Goal: Information Seeking & Learning: Learn about a topic

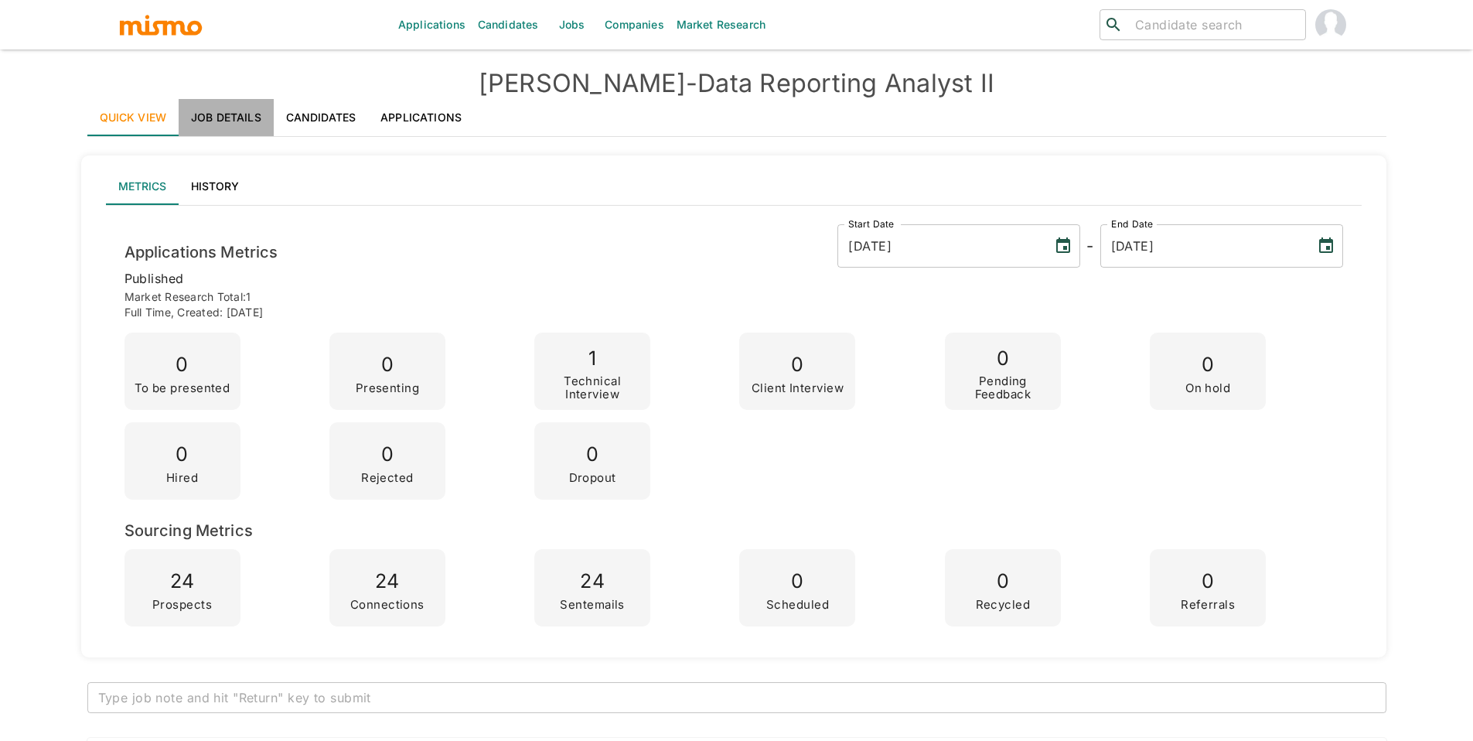
click at [238, 111] on link "Job Details" at bounding box center [226, 117] width 95 height 37
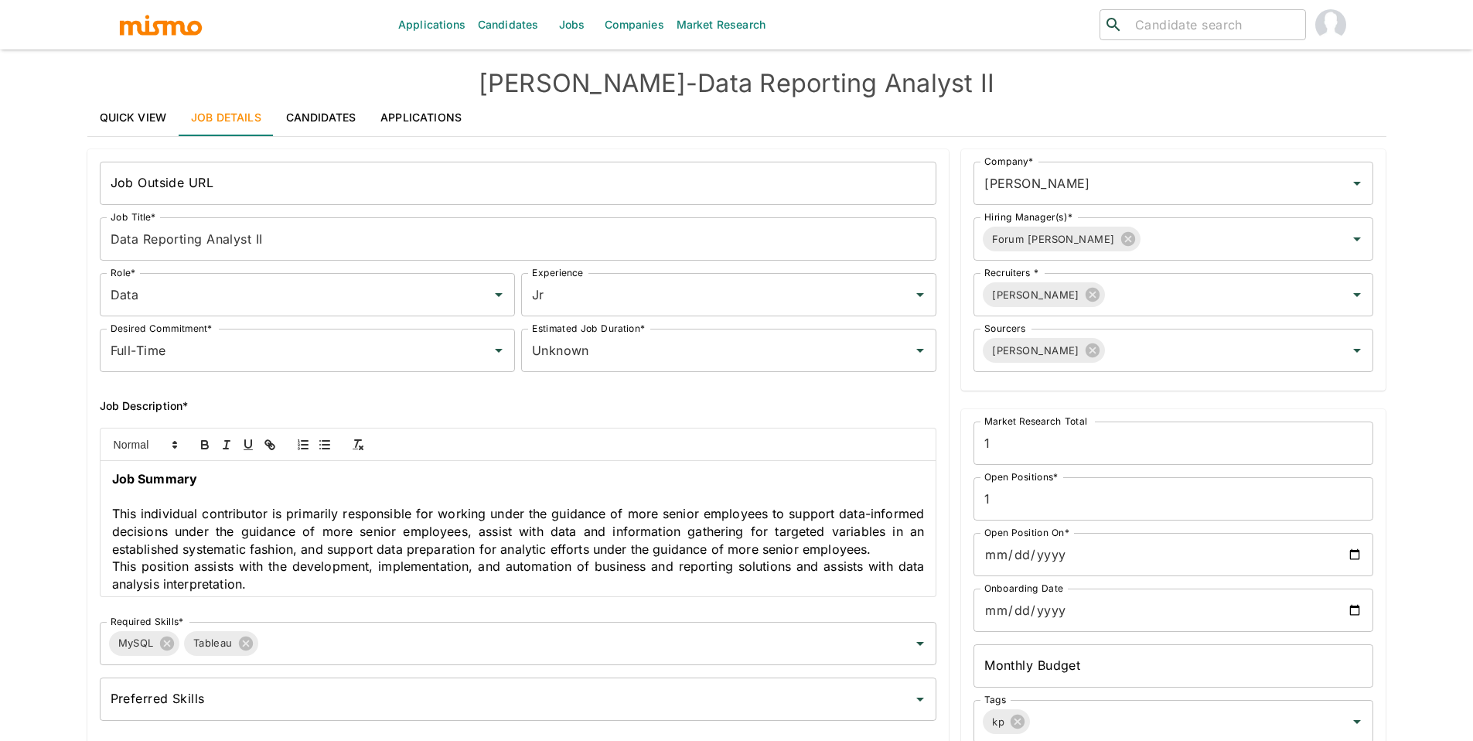
drag, startPoint x: 252, startPoint y: 479, endPoint x: 61, endPoint y: 518, distance: 195.0
click at [56, 520] on div "Applications Candidates Jobs Companies Market Research ​ ​ [PERSON_NAME] - Data…" at bounding box center [736, 389] width 1473 height 778
copy div "This individual contributor is primarily responsible for working under the guid…"
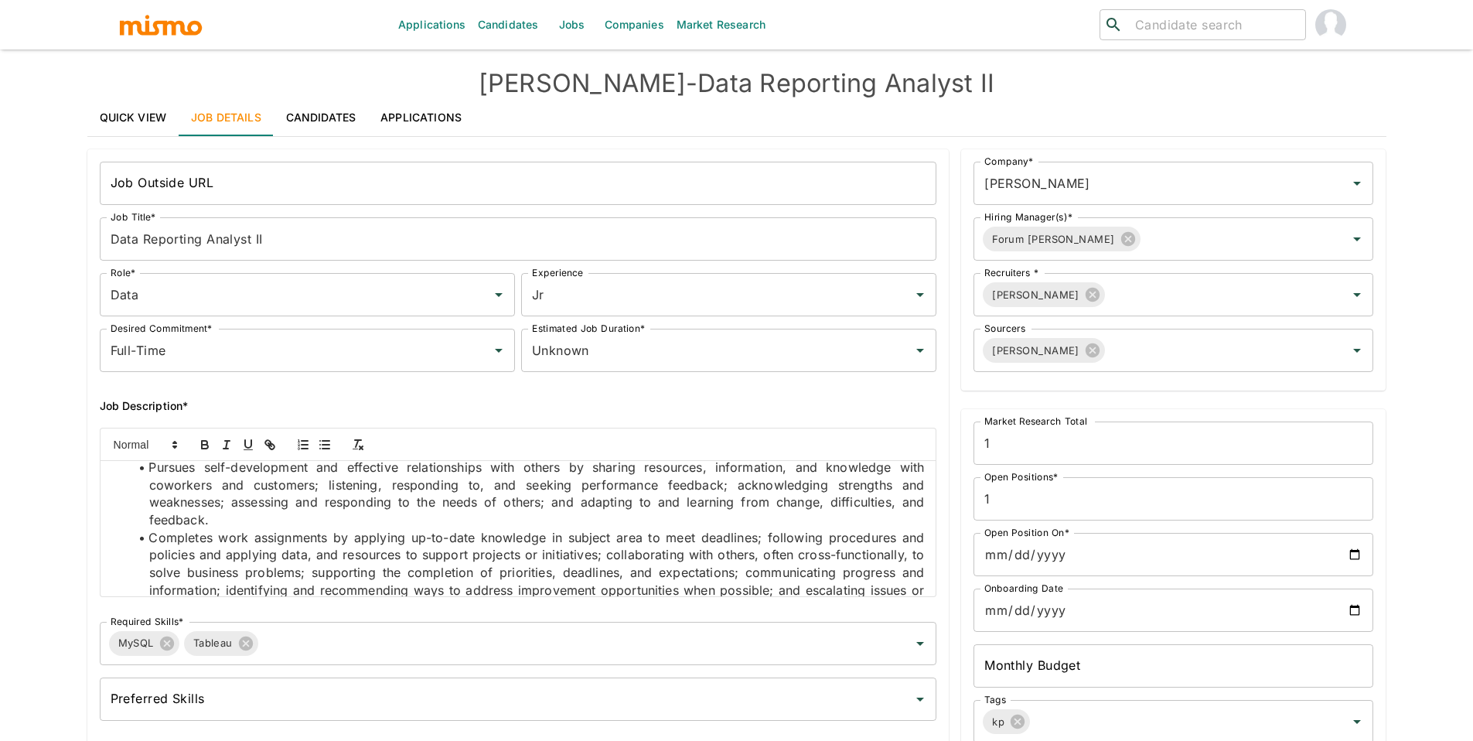
scroll to position [167, 0]
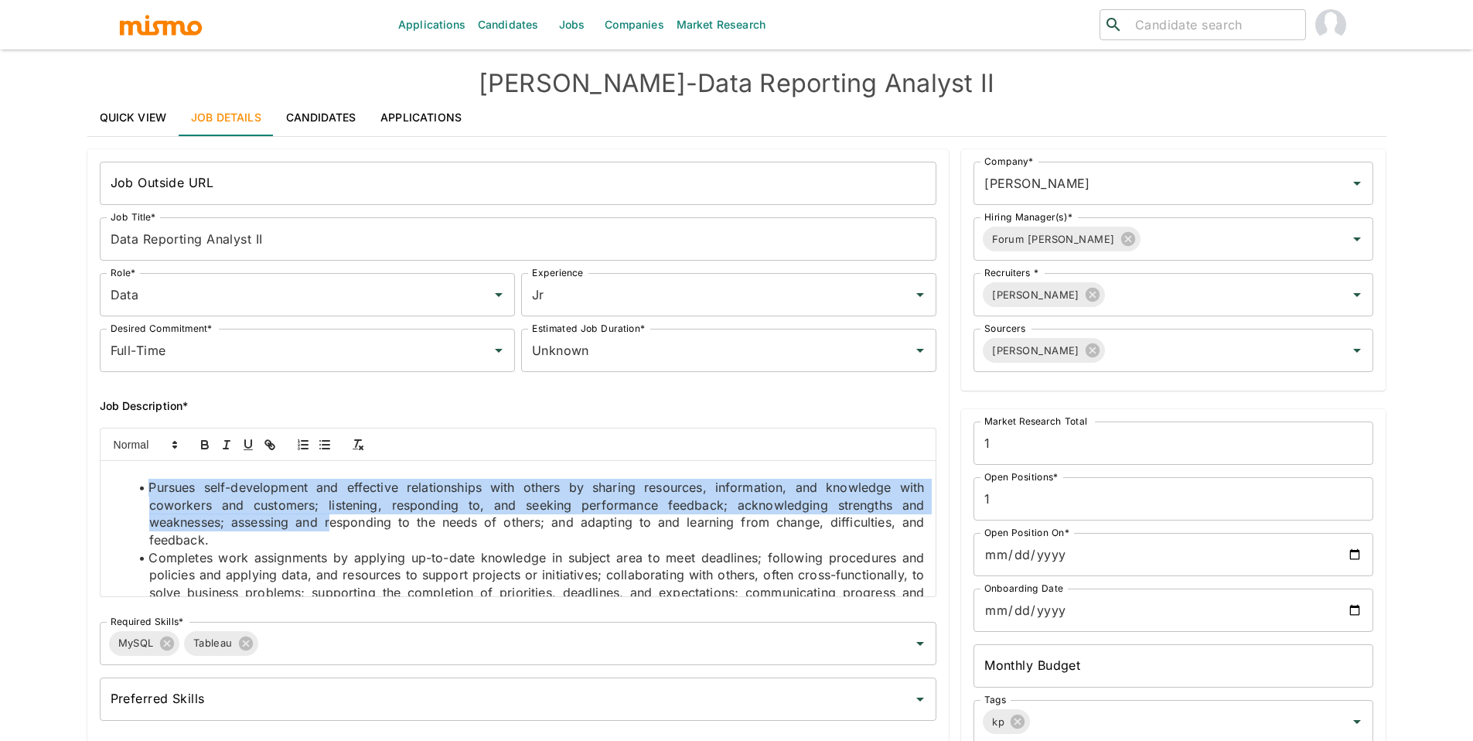
drag, startPoint x: 148, startPoint y: 484, endPoint x: 332, endPoint y: 530, distance: 190.5
click at [331, 531] on li "Pursues self-development and effective relationships with others by sharing res…" at bounding box center [528, 514] width 794 height 70
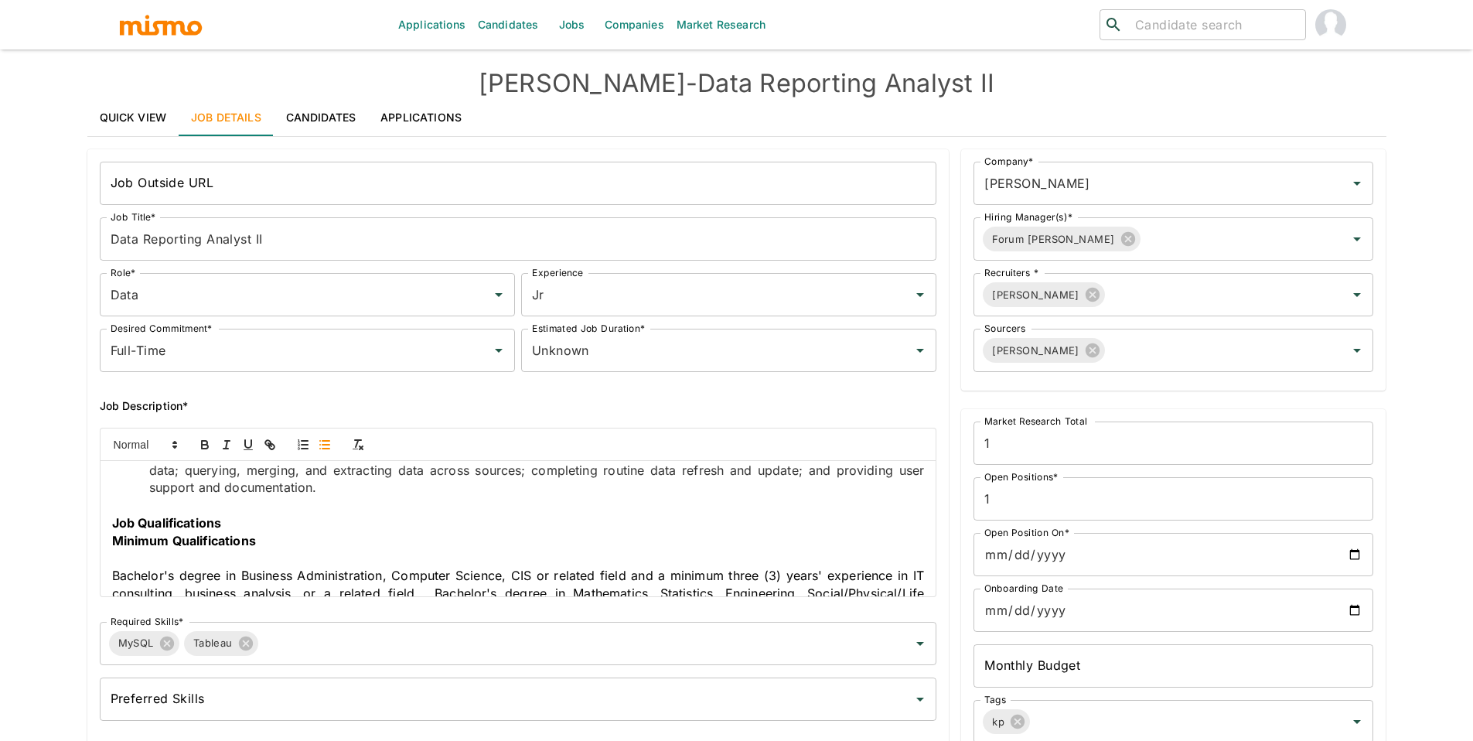
scroll to position [570, 0]
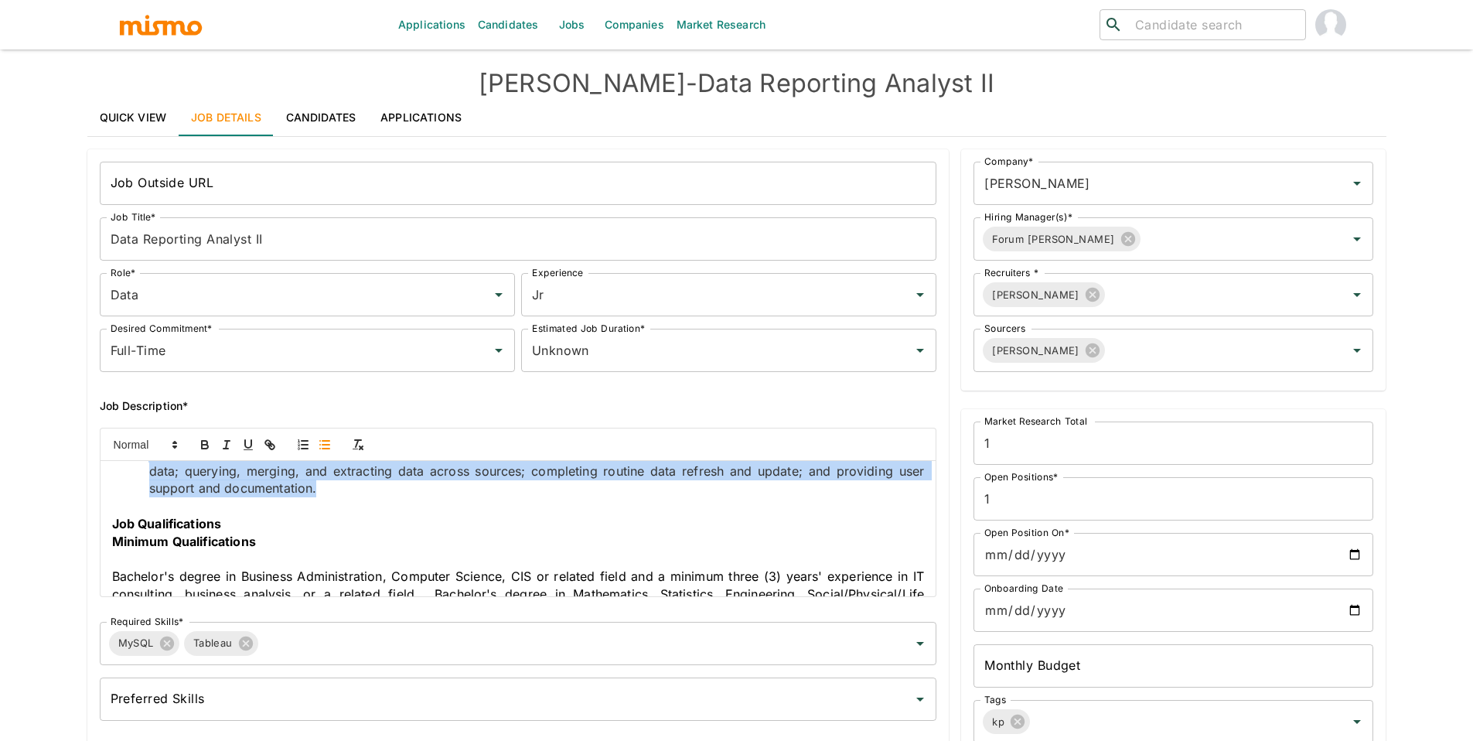
click at [421, 489] on li "Assists with data and information gathering for targeted variables in an establ…" at bounding box center [528, 471] width 794 height 53
click at [329, 449] on icon "button" at bounding box center [325, 445] width 14 height 14
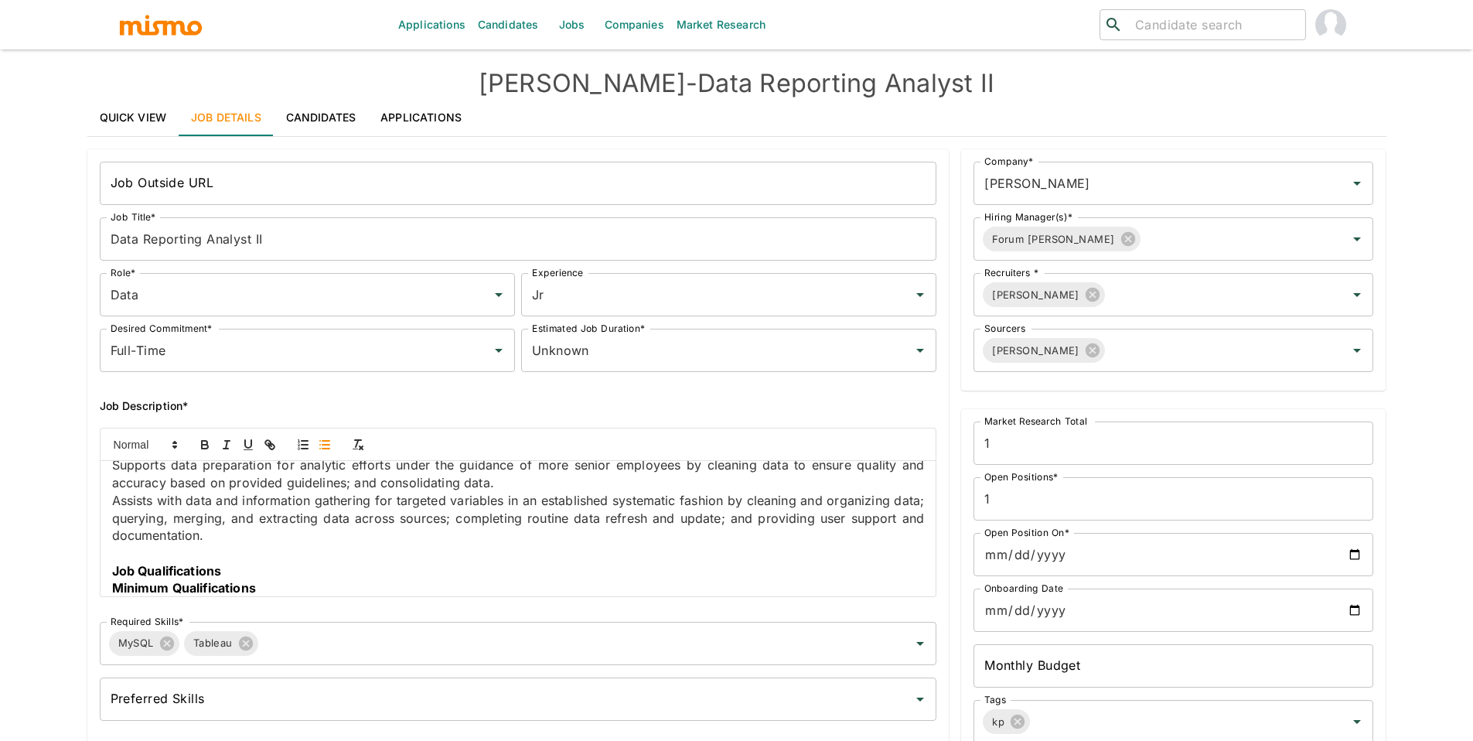
copy ul "Loremip dolo-sitametcons adi elitseddo eiusmodtempor inci utlabo et dolorem ali…"
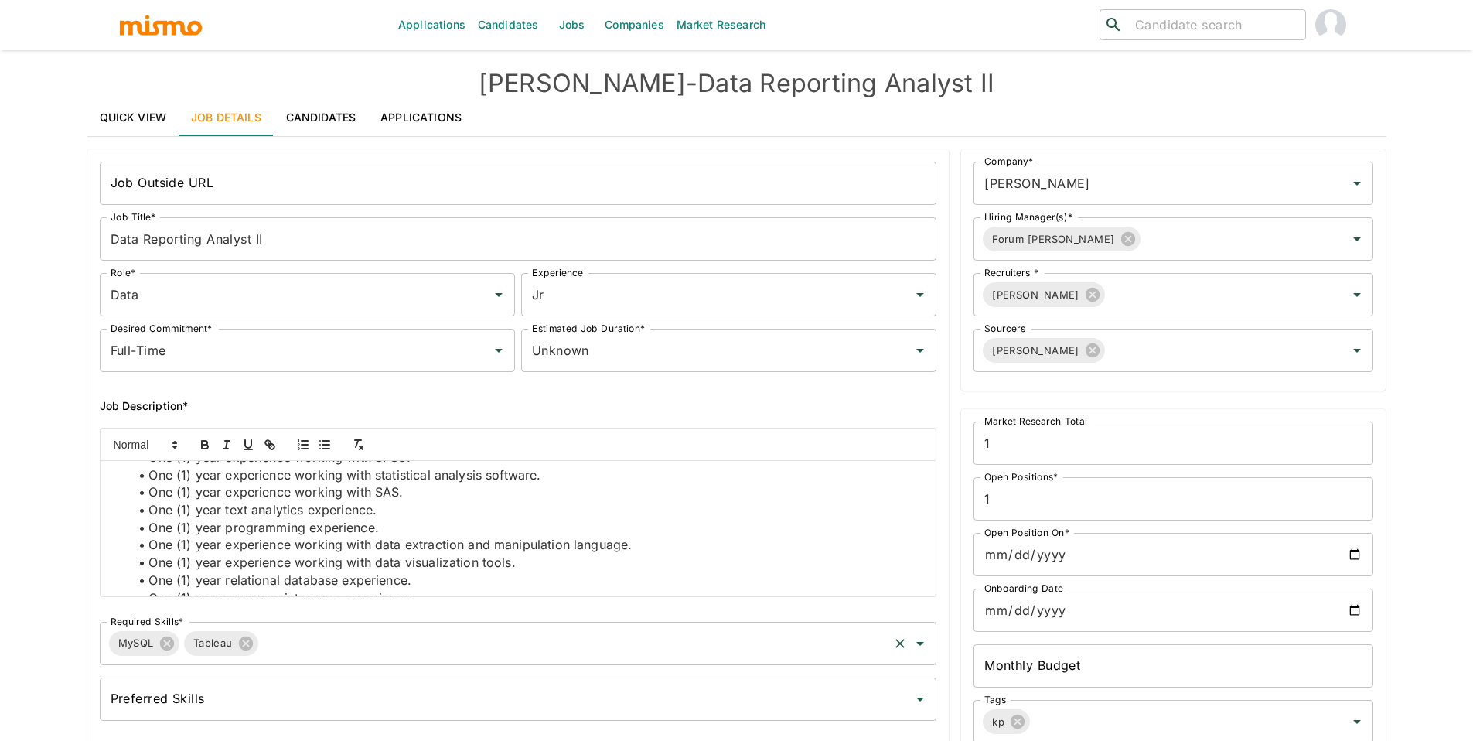
scroll to position [1323, 0]
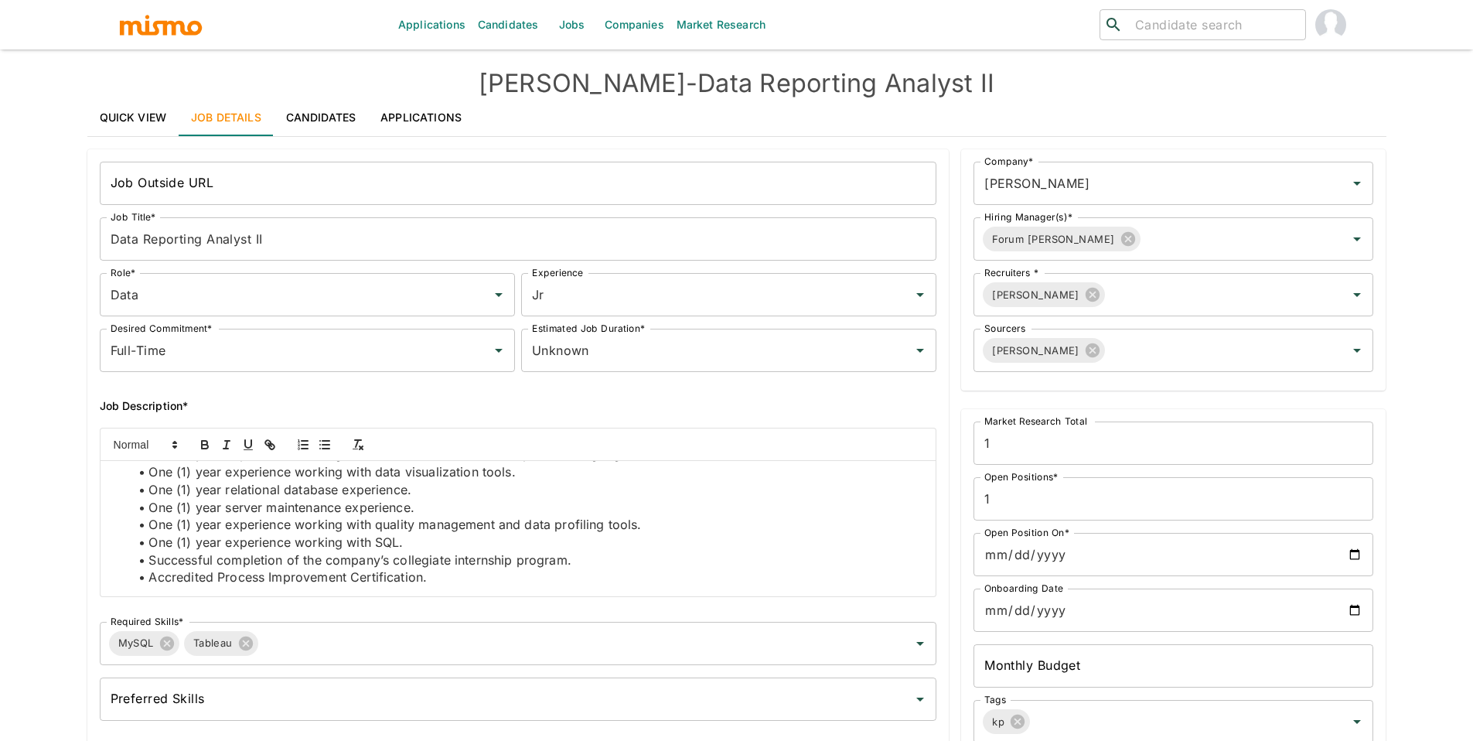
drag, startPoint x: 147, startPoint y: 488, endPoint x: 485, endPoint y: 616, distance: 362.1
click at [485, 616] on div "Job Outside URL Job Outside URL Job Title* Data Reporting Analyst II Job Title*…" at bounding box center [512, 437] width 850 height 577
copy ul "Lor (2) ipsu dolorsi ametcons adipiscing. Eli (0) sedd eiusmod tempori utlabore…"
